Goal: Task Accomplishment & Management: Use online tool/utility

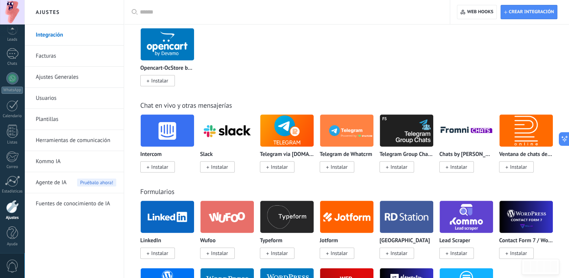
scroll to position [549, 0]
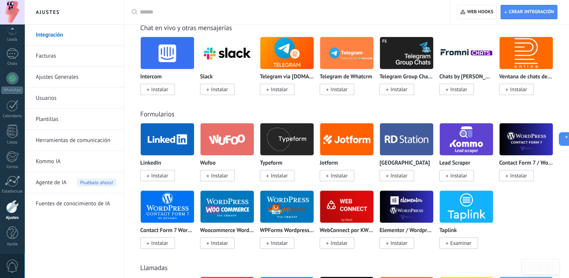
click at [10, 209] on div at bounding box center [12, 206] width 13 height 13
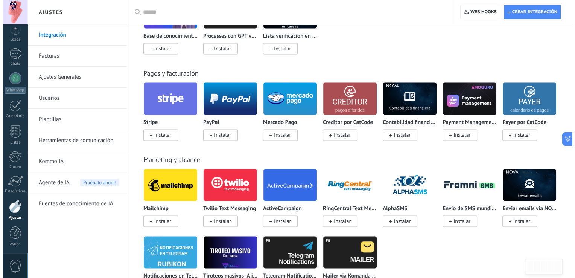
scroll to position [1038, 0]
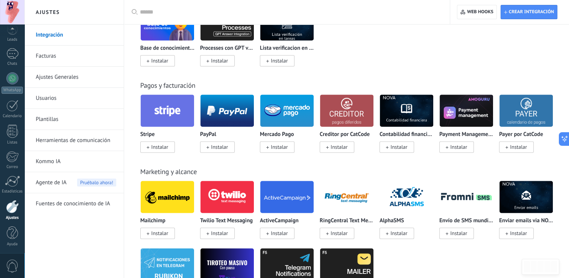
click at [162, 147] on span "Instalar" at bounding box center [159, 146] width 17 height 7
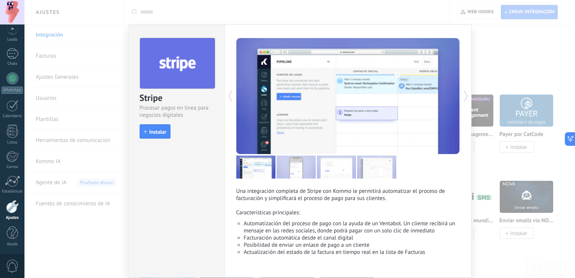
scroll to position [28, 0]
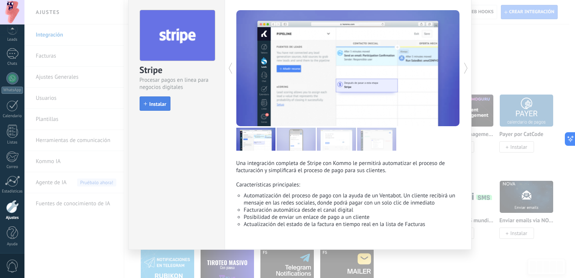
click at [144, 104] on icon "button" at bounding box center [145, 103] width 3 height 3
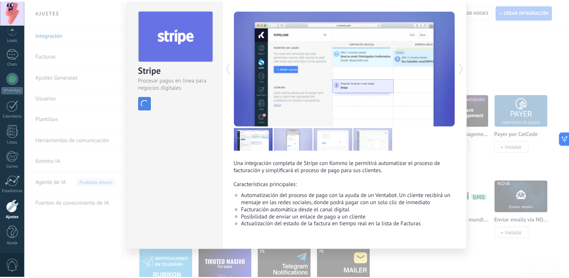
scroll to position [0, 0]
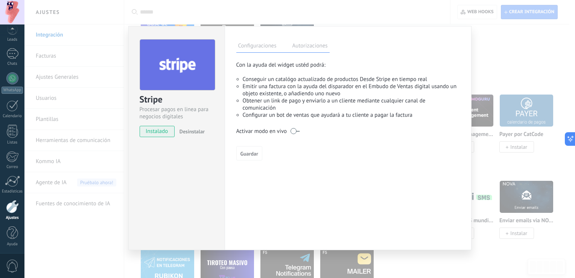
click at [263, 128] on div "Activar modo en vivo" at bounding box center [347, 132] width 223 height 12
click at [320, 43] on label "Autorizaciones" at bounding box center [309, 46] width 39 height 11
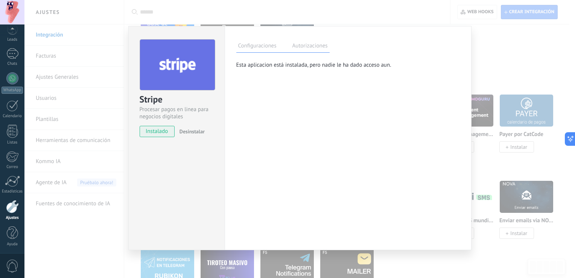
click at [256, 46] on label "Configuraciones" at bounding box center [257, 46] width 42 height 11
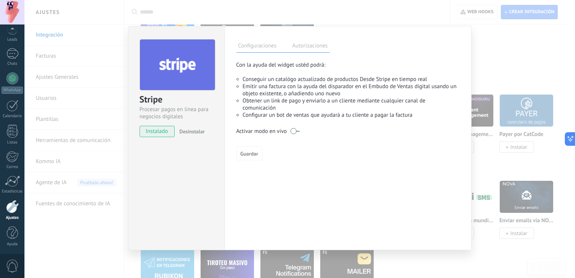
click at [253, 131] on div "Activar modo en vivo" at bounding box center [261, 131] width 51 height 7
click at [247, 154] on span "Guardar" at bounding box center [249, 153] width 18 height 5
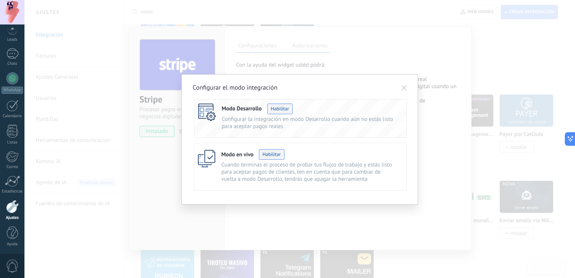
click at [281, 109] on button "Habilitar" at bounding box center [280, 108] width 26 height 11
drag, startPoint x: 313, startPoint y: 123, endPoint x: 299, endPoint y: 127, distance: 14.2
click at [313, 123] on p "Configurar la integración en modo Desarrollo cuando aún no estás listo para ace…" at bounding box center [308, 122] width 173 height 14
click at [245, 121] on p "Configurar la integración en modo Desarrollo cuando aún no estás listo para ace…" at bounding box center [308, 122] width 173 height 14
click at [402, 89] on span at bounding box center [403, 88] width 5 height 6
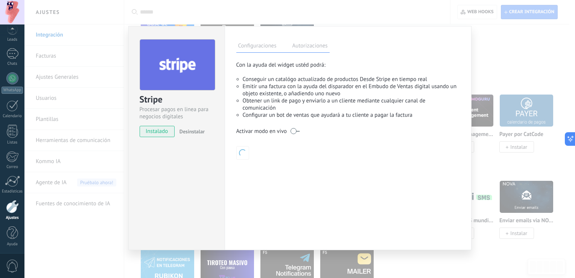
click at [176, 150] on div "Stripe Procesar pagos en linea para negocios digitales instalado Desinstalar" at bounding box center [176, 138] width 96 height 224
click at [164, 132] on span "instalado" at bounding box center [157, 131] width 34 height 11
click at [103, 158] on div "**********" at bounding box center [299, 139] width 550 height 278
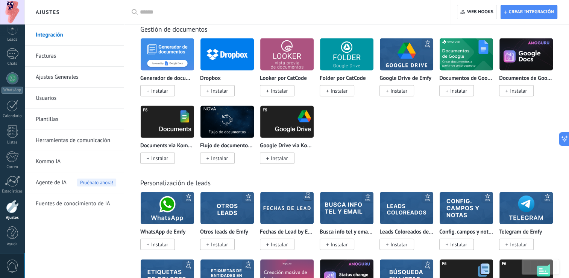
scroll to position [2016, 0]
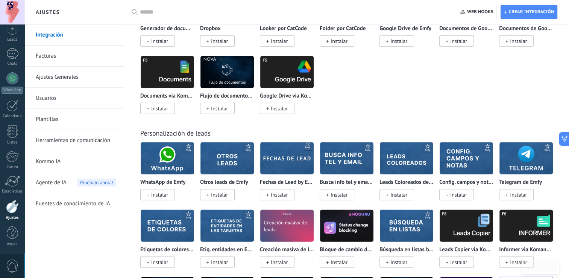
click at [80, 185] on span "Pruébalo ahora!" at bounding box center [96, 182] width 39 height 8
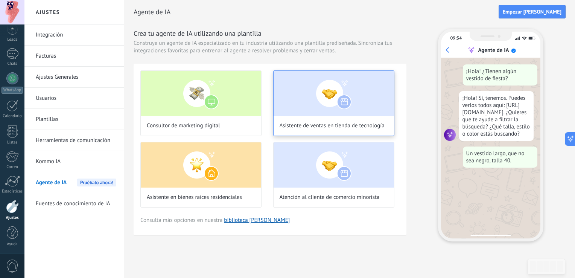
click at [364, 100] on img at bounding box center [333, 93] width 120 height 45
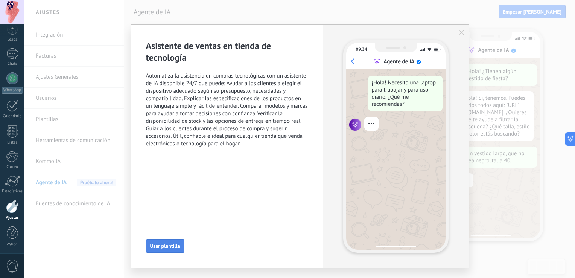
click at [167, 244] on span "Usar plantilla" at bounding box center [165, 245] width 30 height 5
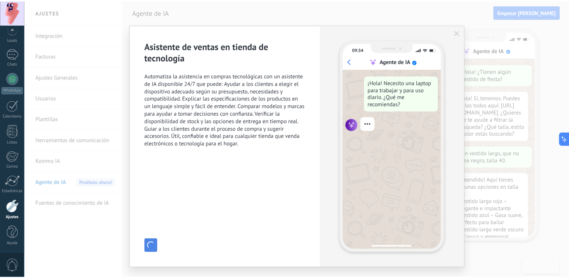
scroll to position [24, 0]
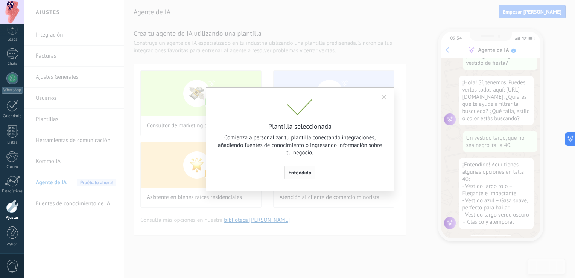
click at [302, 172] on span "Entendido" at bounding box center [299, 172] width 23 height 5
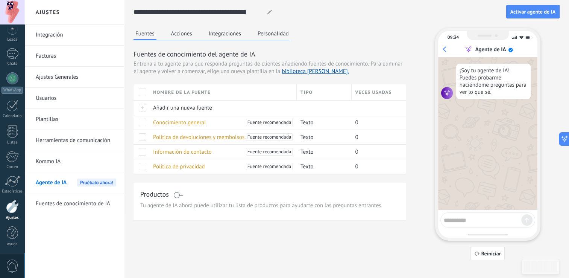
click at [484, 219] on textarea at bounding box center [482, 218] width 77 height 9
type textarea "****"
click at [307, 123] on span "Texto" at bounding box center [307, 122] width 13 height 7
click at [323, 121] on div "Texto" at bounding box center [322, 122] width 51 height 14
click at [371, 140] on div "0" at bounding box center [376, 137] width 49 height 14
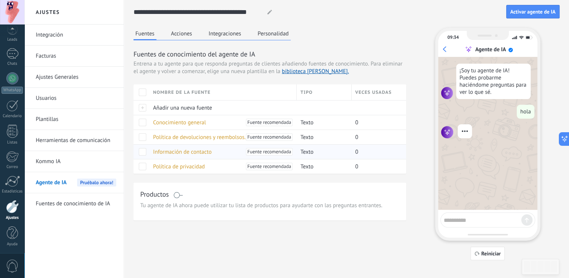
click at [372, 149] on div "0" at bounding box center [376, 151] width 49 height 14
click at [367, 171] on div "0" at bounding box center [376, 166] width 49 height 14
click at [190, 121] on span "Conocimiento general" at bounding box center [179, 122] width 53 height 7
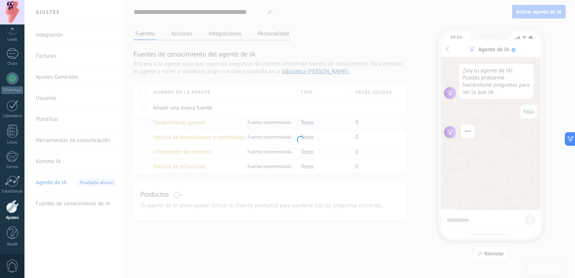
type input "**********"
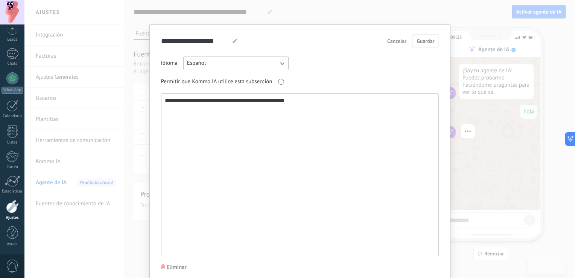
click at [315, 103] on textarea "**********" at bounding box center [299, 175] width 276 height 162
type textarea "*"
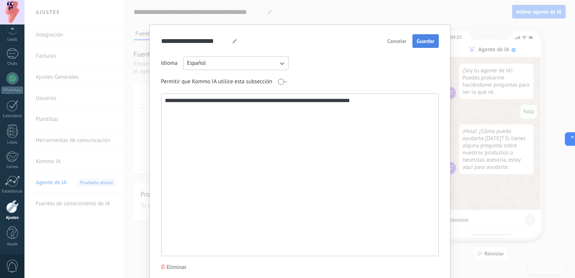
type textarea "**********"
click at [419, 41] on span "Guardar" at bounding box center [425, 40] width 18 height 5
click at [487, 112] on div "**********" at bounding box center [299, 139] width 550 height 278
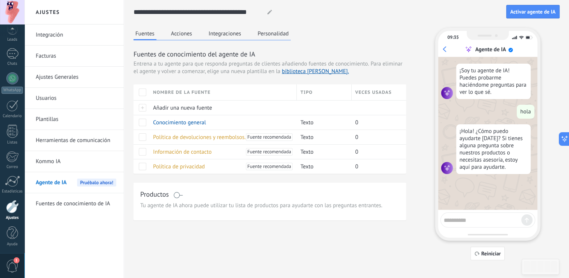
click at [492, 222] on textarea at bounding box center [482, 218] width 77 height 9
type textarea "**********"
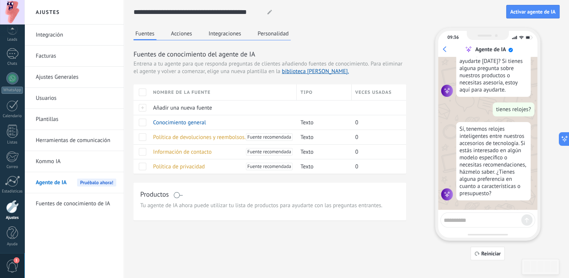
scroll to position [78, 0]
type textarea "**********"
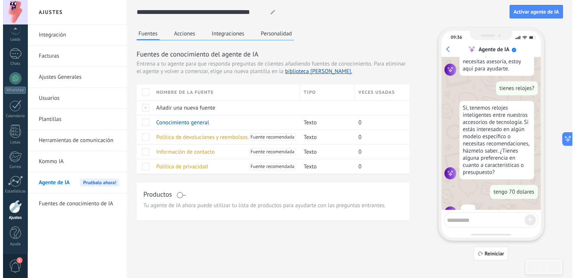
scroll to position [118, 0]
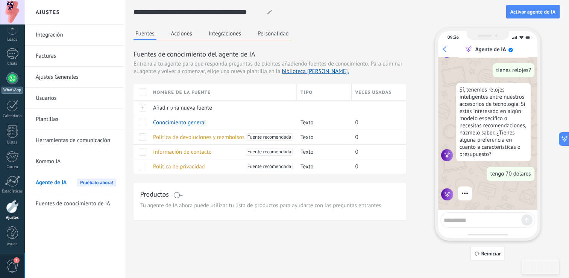
click at [9, 75] on div at bounding box center [12, 78] width 12 height 12
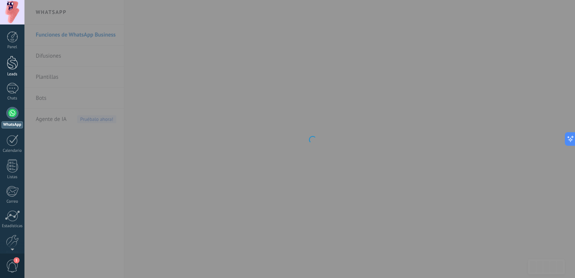
click at [11, 64] on div at bounding box center [12, 63] width 11 height 14
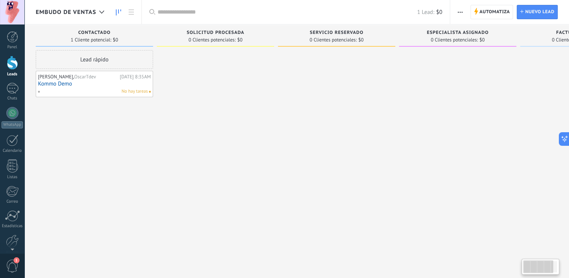
click at [11, 64] on div at bounding box center [12, 63] width 11 height 14
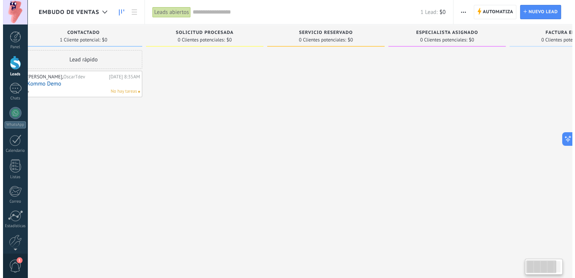
scroll to position [0, 6]
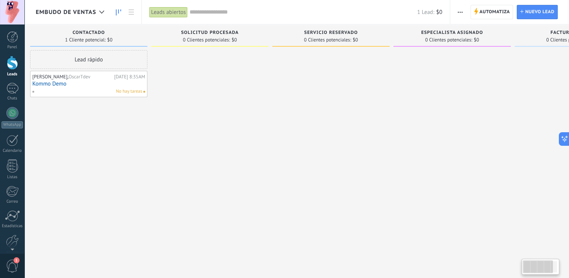
drag, startPoint x: 534, startPoint y: 267, endPoint x: 526, endPoint y: 274, distance: 10.9
click at [526, 274] on div at bounding box center [541, 266] width 38 height 16
click at [14, 264] on span "1" at bounding box center [12, 265] width 13 height 13
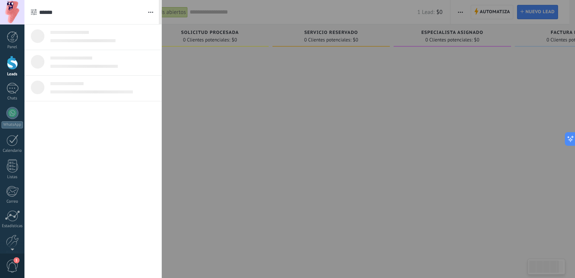
click at [14, 264] on span "1" at bounding box center [12, 265] width 13 height 13
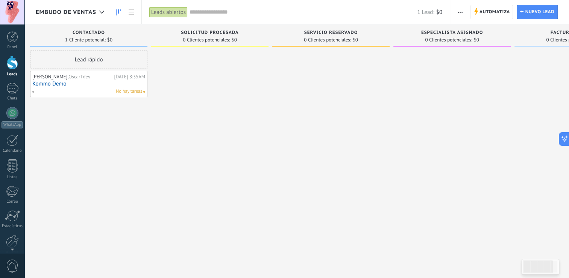
click at [14, 264] on span "0" at bounding box center [12, 265] width 13 height 13
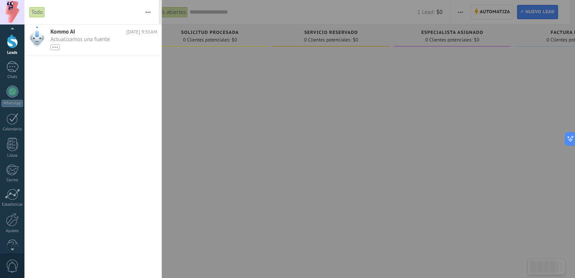
scroll to position [35, 0]
click at [9, 246] on div at bounding box center [12, 247] width 24 height 11
click at [9, 216] on div "Ajustes" at bounding box center [13, 217] width 22 height 5
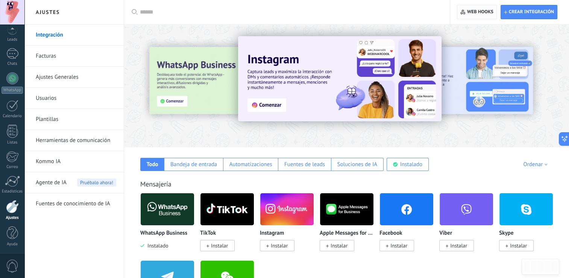
click at [468, 12] on span "Web hooks 0" at bounding box center [480, 12] width 26 height 6
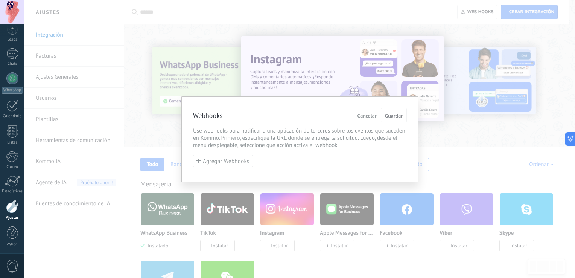
scroll to position [35, 0]
click at [12, 7] on div at bounding box center [12, 12] width 24 height 24
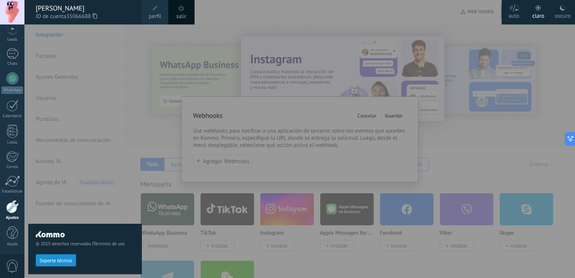
click at [178, 11] on span at bounding box center [181, 8] width 8 height 8
